Goal: Navigation & Orientation: Go to known website

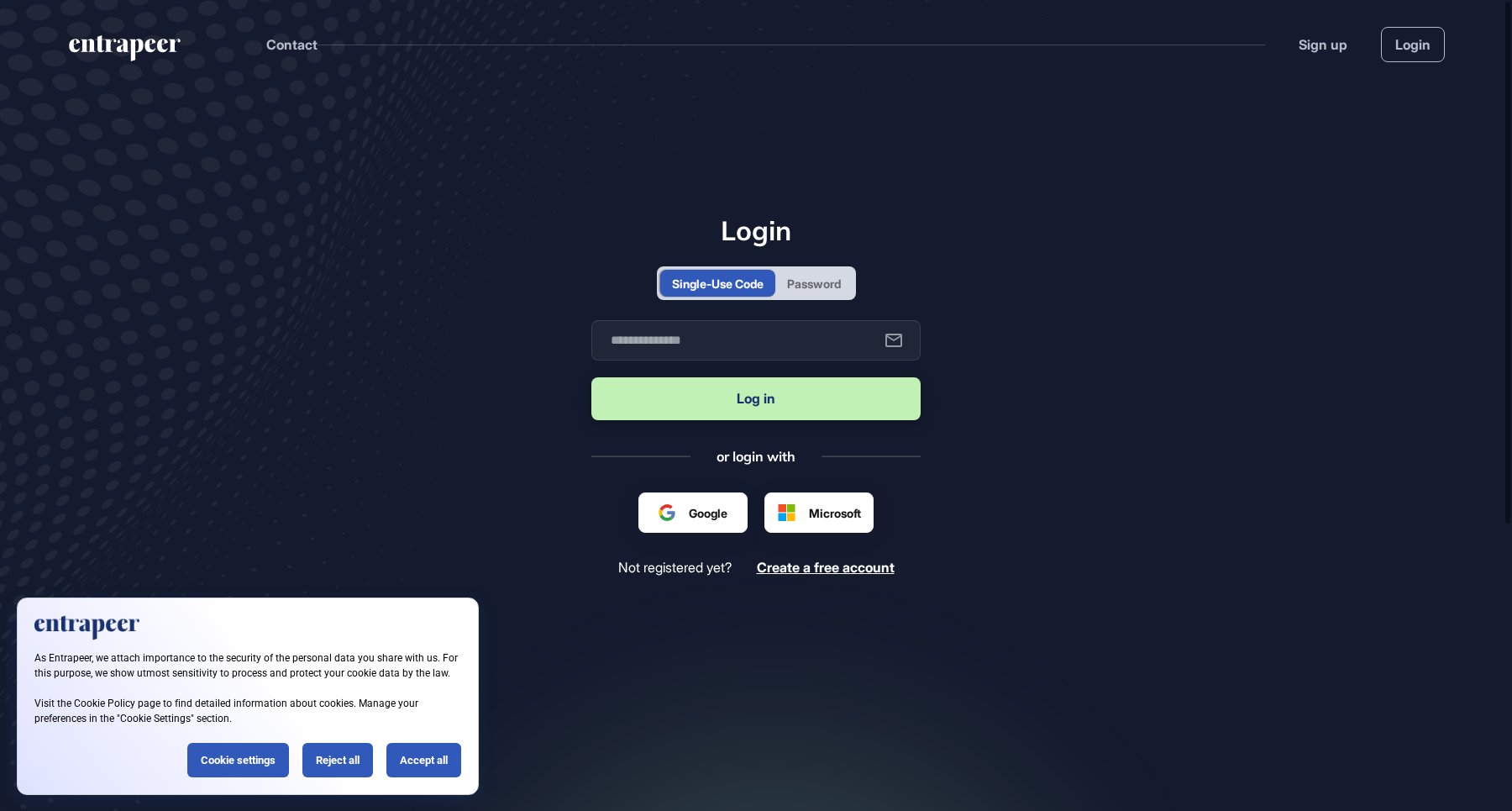
scroll to position [1, 1]
click at [660, 335] on input "text" at bounding box center [756, 341] width 329 height 41
click at [848, 283] on div "Password" at bounding box center [813, 282] width 77 height 27
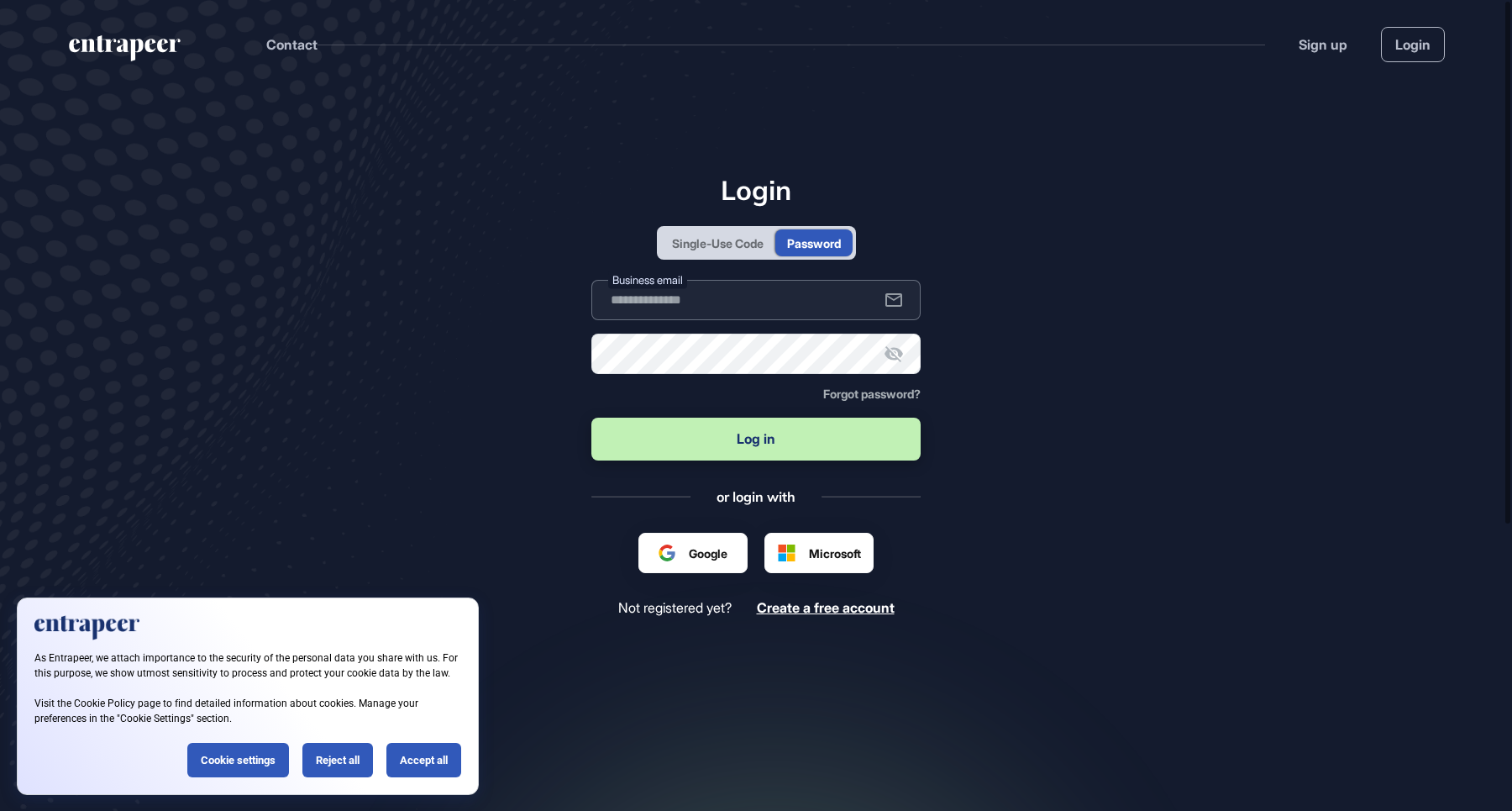
type input "**********"
